Goal: Task Accomplishment & Management: Complete application form

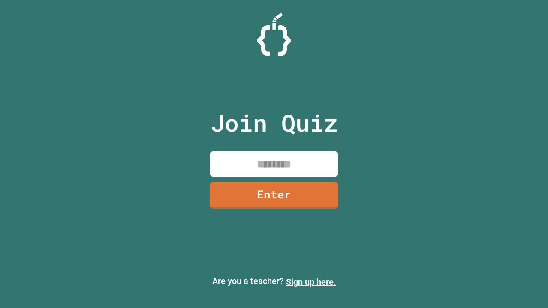
click at [311, 282] on link "Sign up here." at bounding box center [311, 282] width 50 height 10
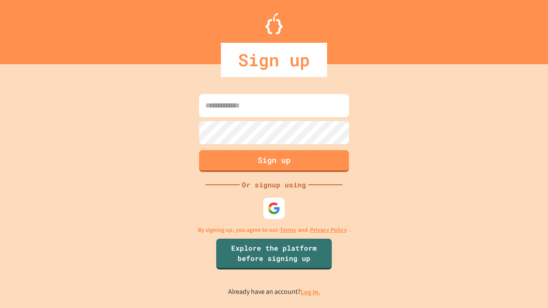
click at [311, 292] on link "Log in." at bounding box center [310, 291] width 20 height 9
